Goal: Task Accomplishment & Management: Use online tool/utility

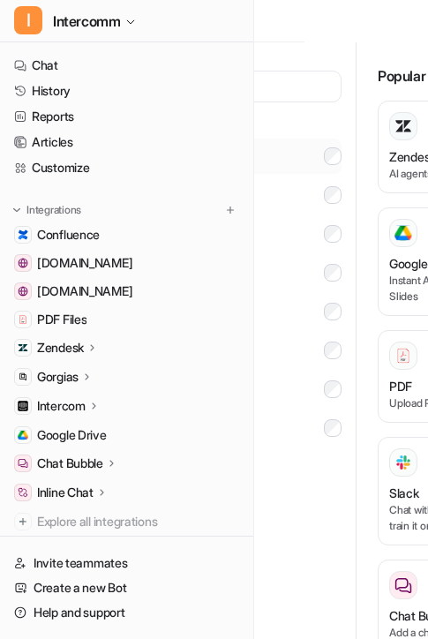
scroll to position [0, 149]
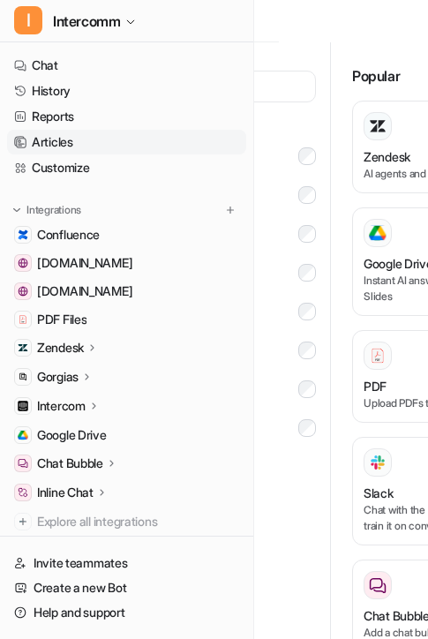
click at [114, 152] on link "Articles" at bounding box center [126, 142] width 239 height 25
click at [116, 91] on link "History" at bounding box center [126, 91] width 239 height 25
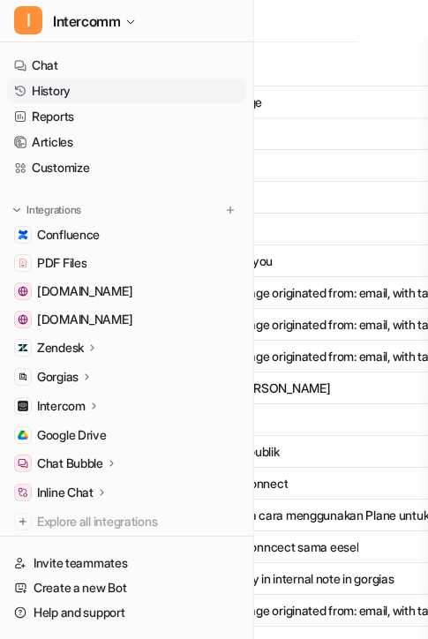
scroll to position [0, 795]
click at [163, 171] on link "Customize" at bounding box center [126, 167] width 239 height 25
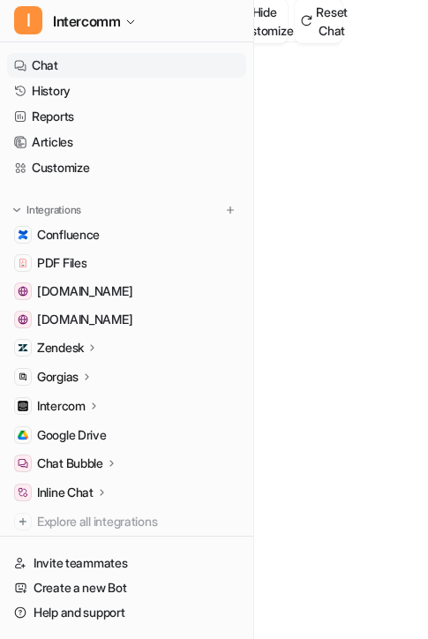
type textarea "**********"
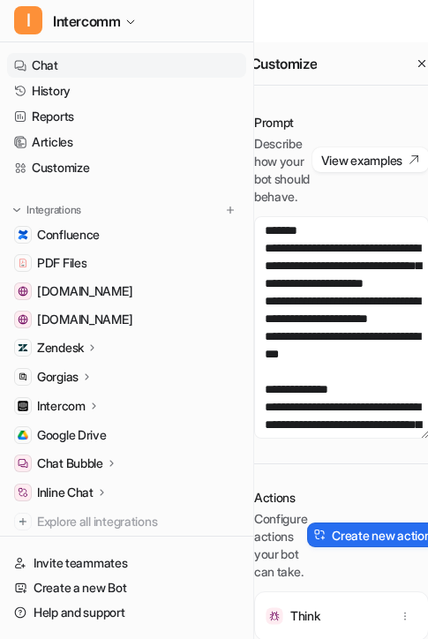
scroll to position [0, 336]
click at [404, 547] on button "Create new action" at bounding box center [375, 534] width 134 height 25
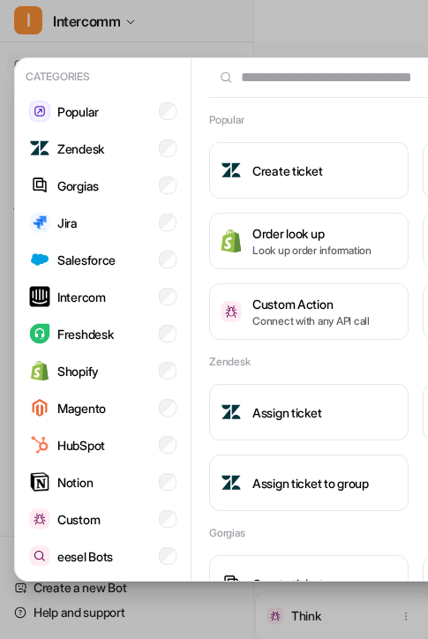
scroll to position [0, 221]
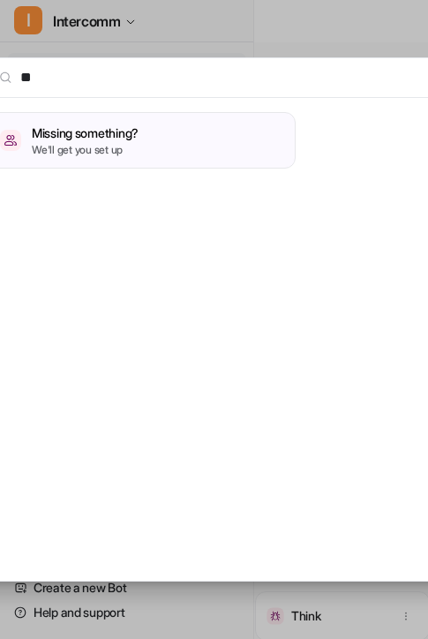
type input "*"
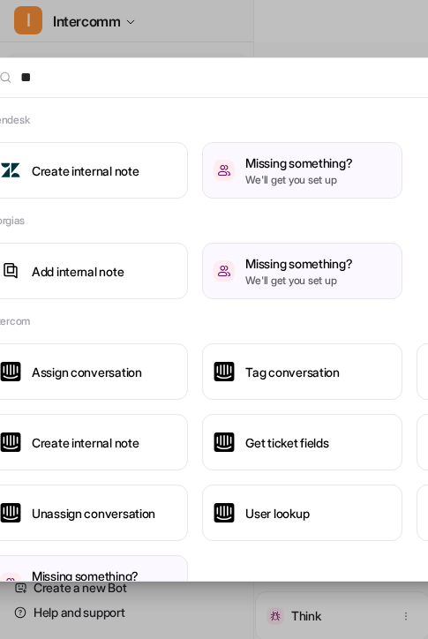
type input "*"
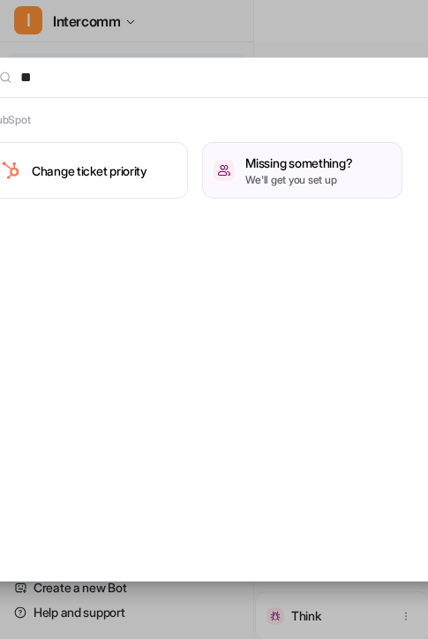
type input "*"
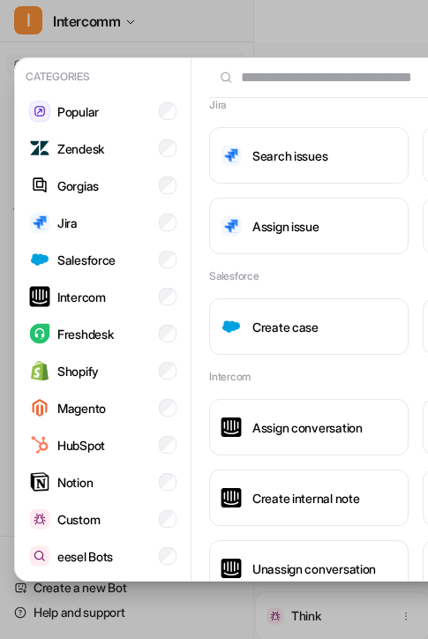
scroll to position [647, 0]
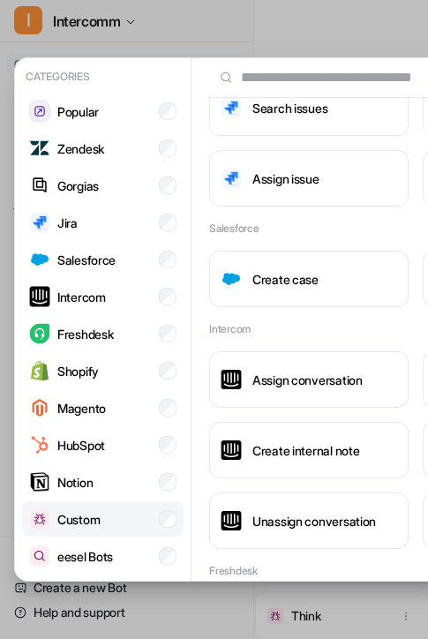
click at [116, 512] on li "Custom" at bounding box center [102, 518] width 161 height 35
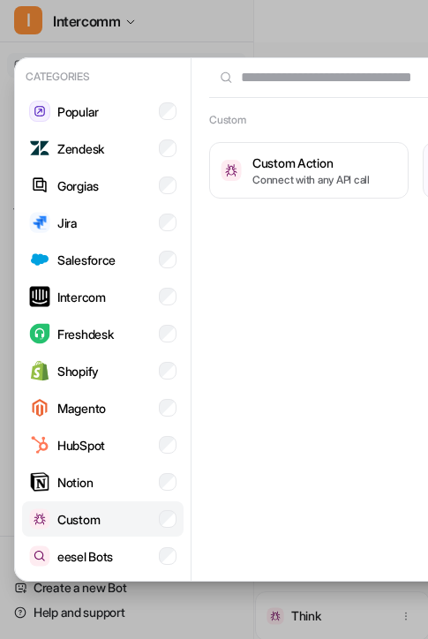
scroll to position [0, 0]
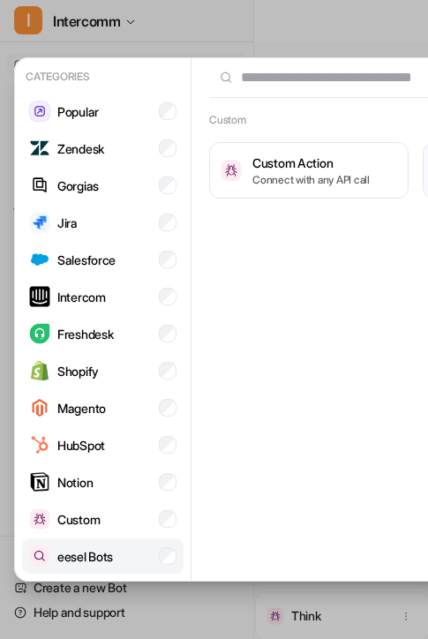
click at [154, 565] on li "eesel Bots" at bounding box center [102, 555] width 161 height 35
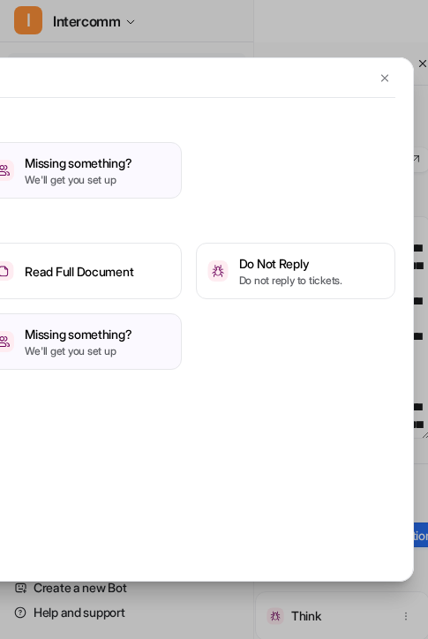
scroll to position [0, 273]
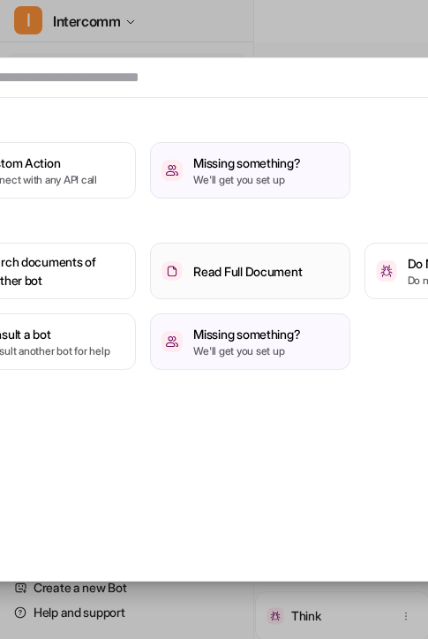
click at [270, 267] on h3 "Read Full Document" at bounding box center [247, 271] width 108 height 19
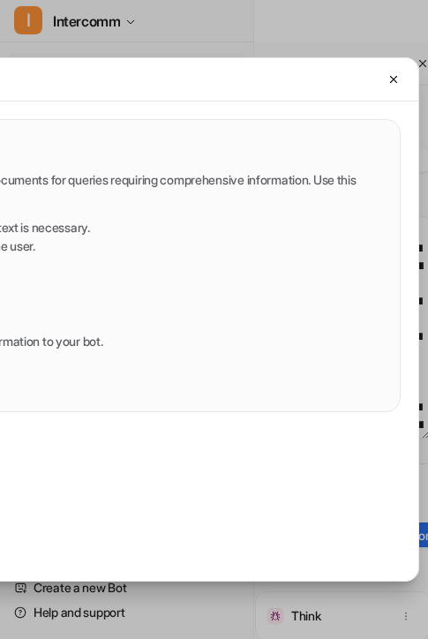
scroll to position [0, 441]
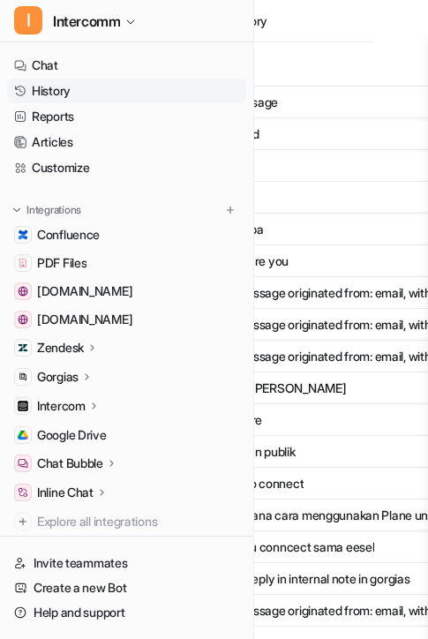
scroll to position [0, 52]
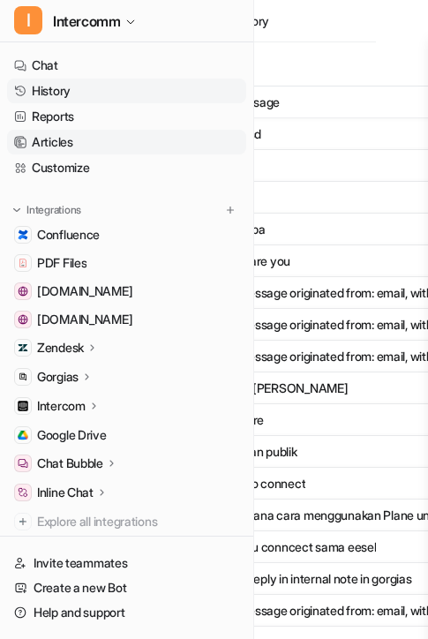
click at [194, 146] on link "Articles" at bounding box center [126, 142] width 239 height 25
click at [191, 170] on link "Customize" at bounding box center [126, 167] width 239 height 25
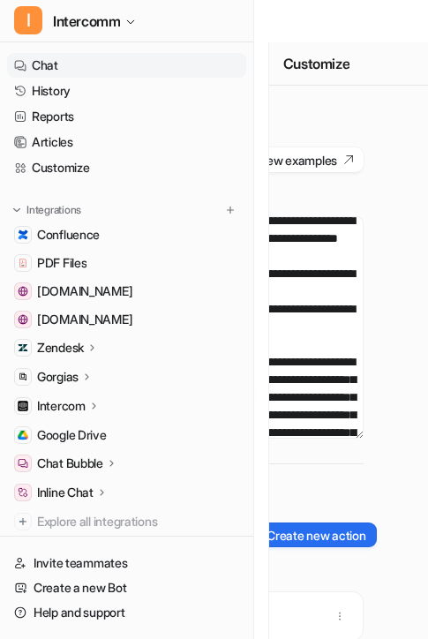
scroll to position [407, 0]
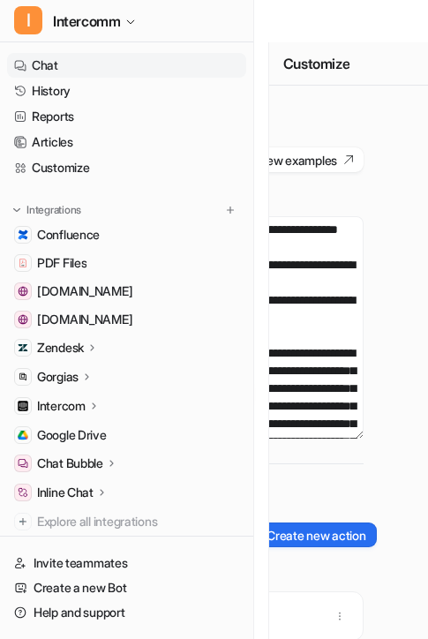
click at [331, 536] on div "Actions Configure actions your bot can take. Create new action" at bounding box center [276, 535] width 175 height 92
click at [333, 542] on button "Create new action" at bounding box center [309, 534] width 134 height 25
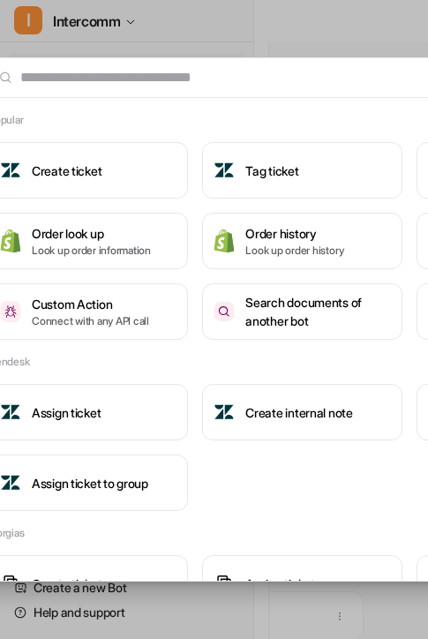
scroll to position [0, 0]
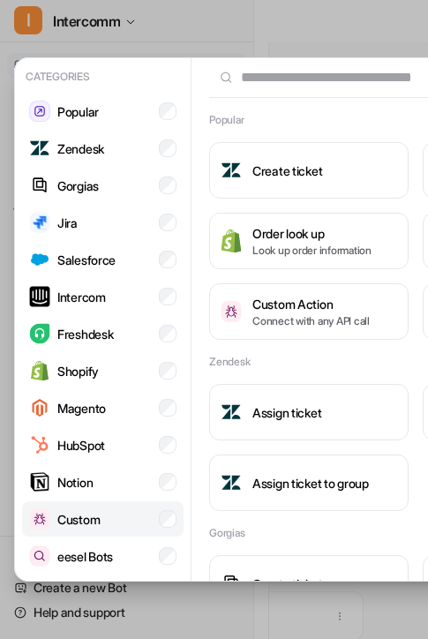
click at [89, 523] on p "Custom" at bounding box center [78, 519] width 42 height 19
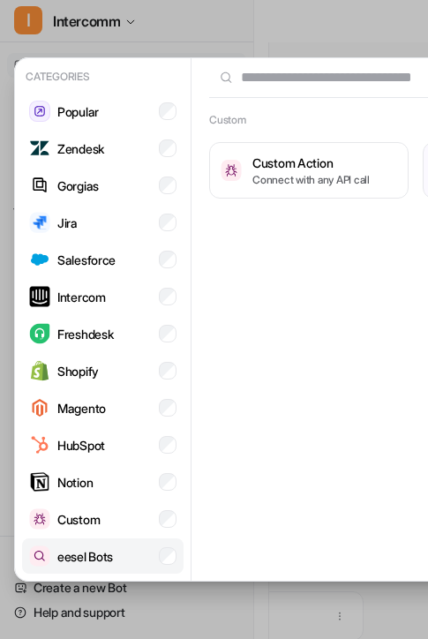
click at [109, 552] on p "eesel Bots" at bounding box center [85, 556] width 56 height 19
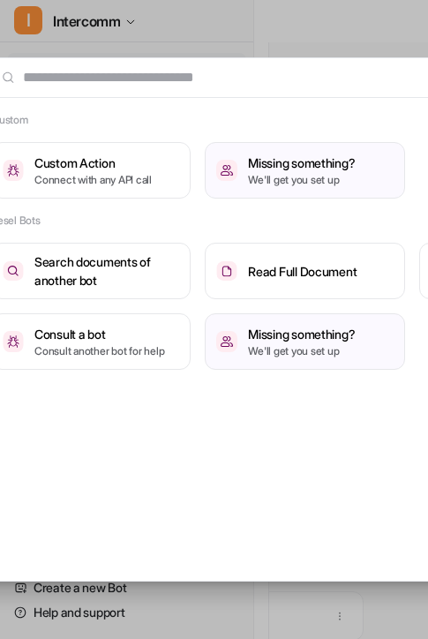
scroll to position [0, 210]
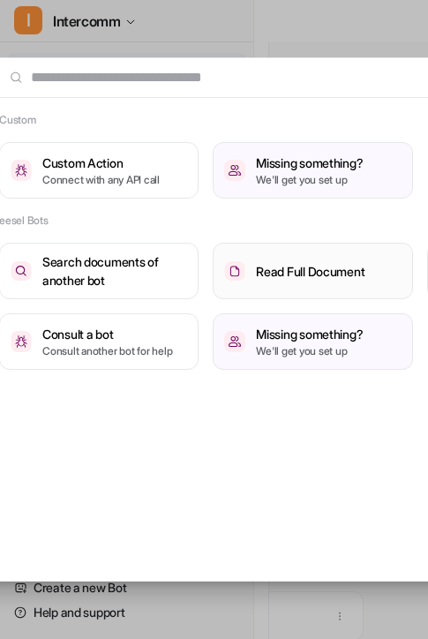
click at [316, 283] on button "Read Full Document" at bounding box center [312, 271] width 199 height 56
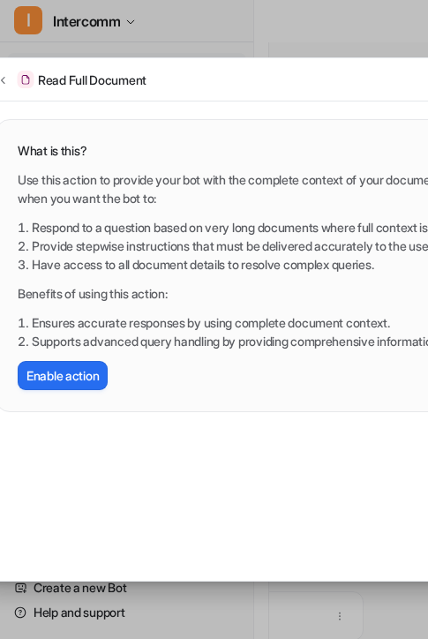
scroll to position [0, 39]
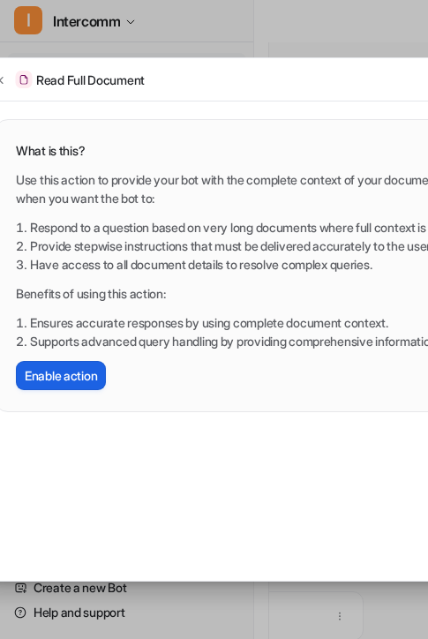
click at [75, 373] on button "Enable action" at bounding box center [61, 375] width 90 height 29
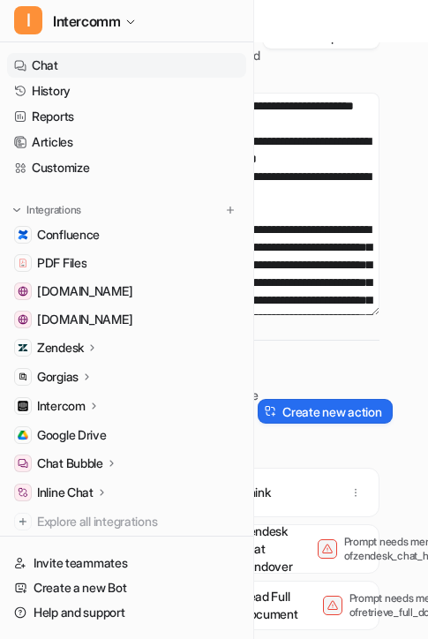
scroll to position [0, 0]
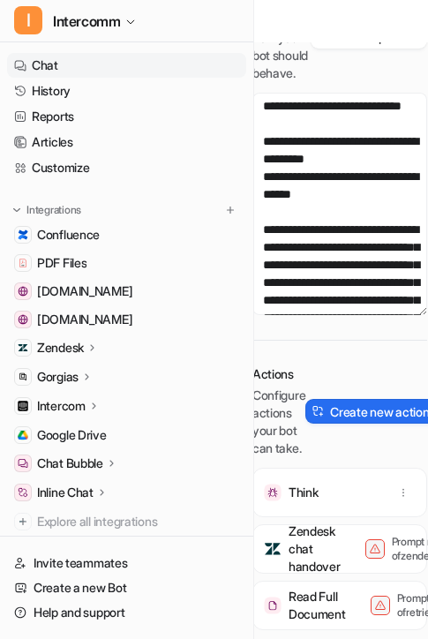
click at [308, 600] on p "Read Full Document" at bounding box center [316, 604] width 57 height 35
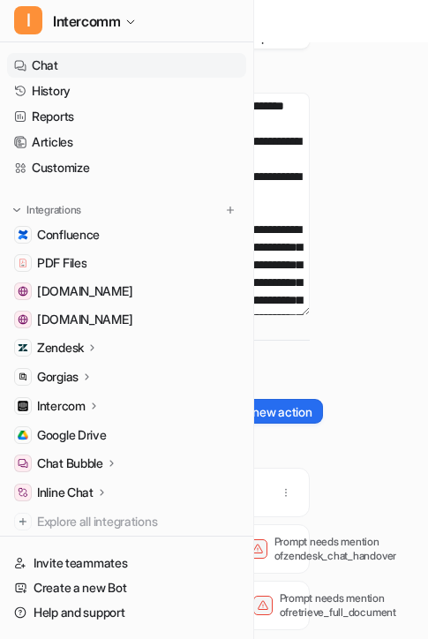
scroll to position [0, 120]
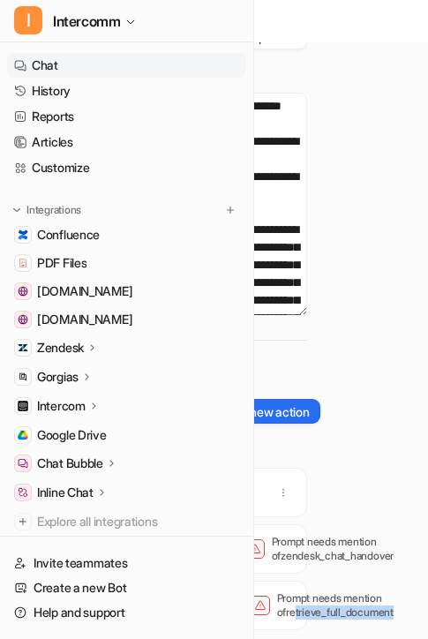
drag, startPoint x: 407, startPoint y: 611, endPoint x: 285, endPoint y: 609, distance: 121.8
click at [285, 609] on p "Prompt needs mention of retrieve_full_document" at bounding box center [347, 605] width 141 height 28
click at [285, 409] on button "Create new action" at bounding box center [252, 411] width 134 height 25
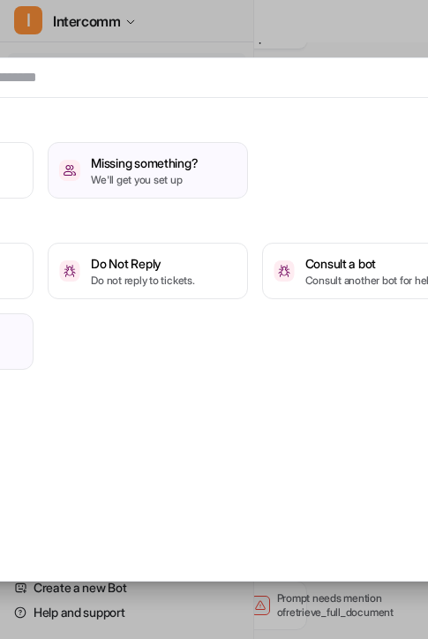
scroll to position [0, 441]
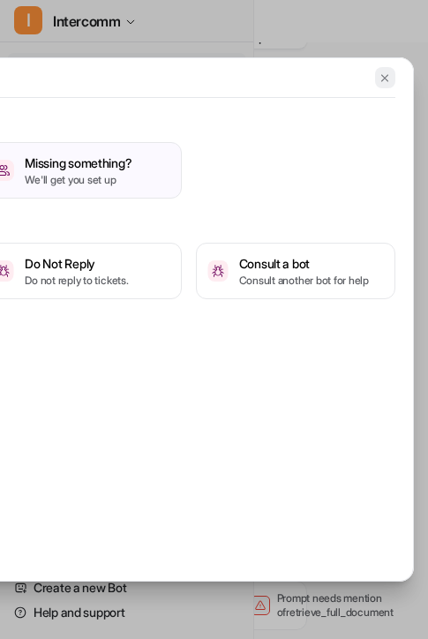
click at [384, 75] on img at bounding box center [384, 77] width 12 height 13
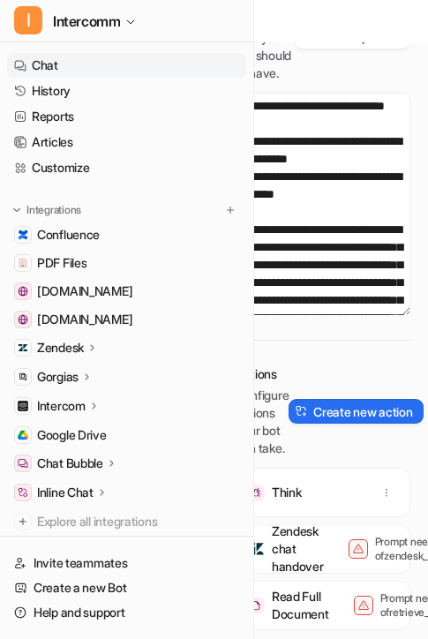
scroll to position [0, 8]
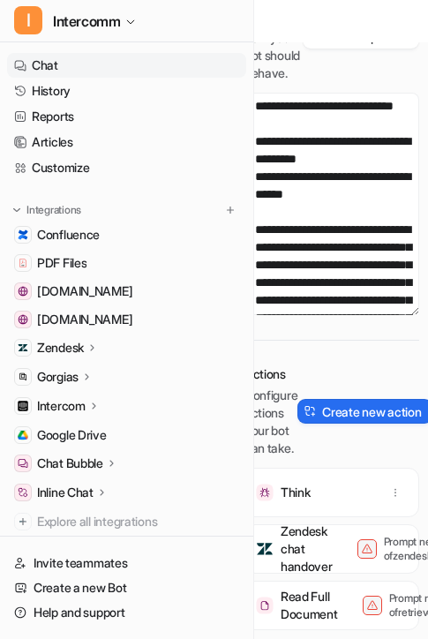
click at [253, 608] on div "I Intercomm Chat History Reports Articles Customize Integrations Confluence PDF…" at bounding box center [127, 319] width 254 height 639
